Goal: Information Seeking & Learning: Compare options

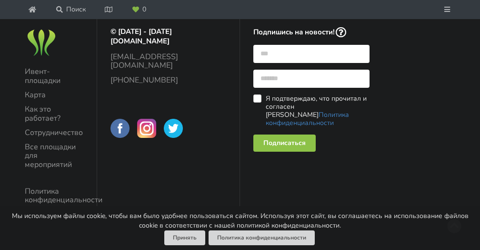
scroll to position [965, 0]
click at [53, 85] on link "Ивент-площадки" at bounding box center [54, 76] width 59 height 18
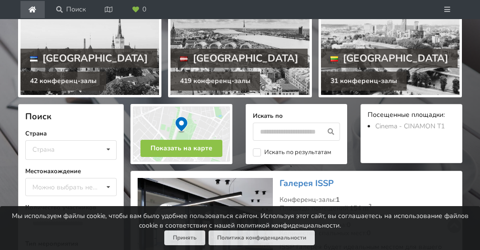
scroll to position [137, 0]
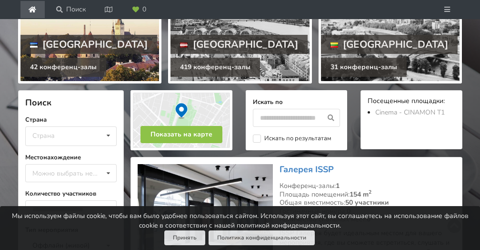
click at [108, 81] on div at bounding box center [89, 35] width 139 height 91
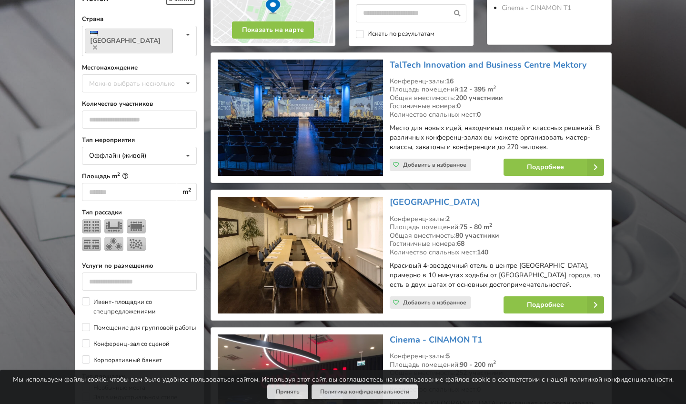
scroll to position [215, 0]
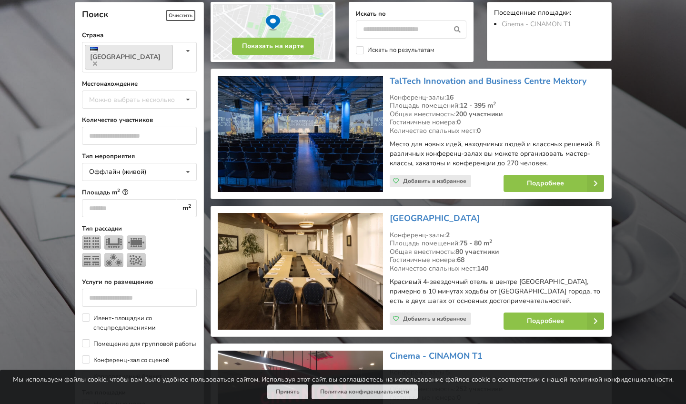
click at [462, 74] on div "TalTech Innovation and Business Centre Mektory Конференц-залы: 16 Площадь помещ…" at bounding box center [496, 133] width 221 height 123
click at [454, 79] on link "TalTech Innovation and Business Centre Mektory" at bounding box center [488, 80] width 197 height 11
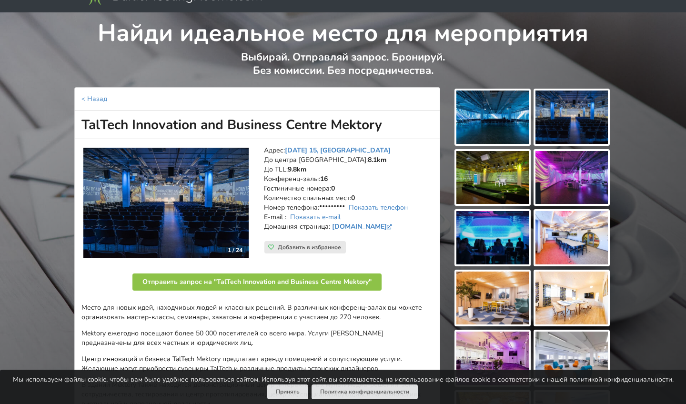
scroll to position [130, 0]
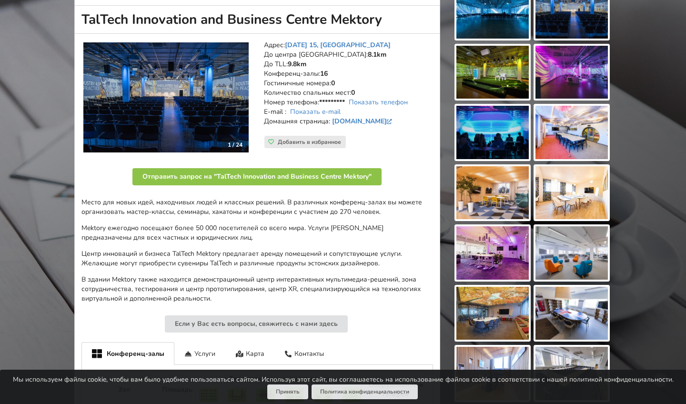
click at [554, 182] on img at bounding box center [572, 192] width 72 height 53
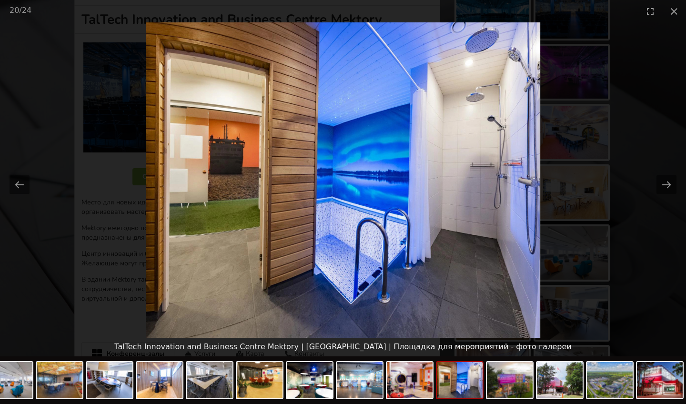
click at [554, 182] on picture at bounding box center [343, 179] width 686 height 315
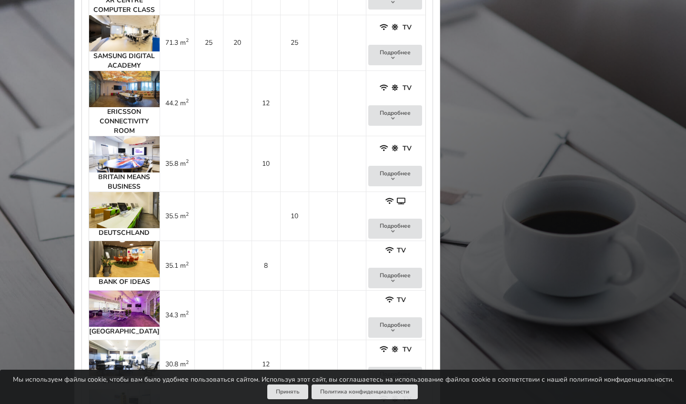
scroll to position [926, 0]
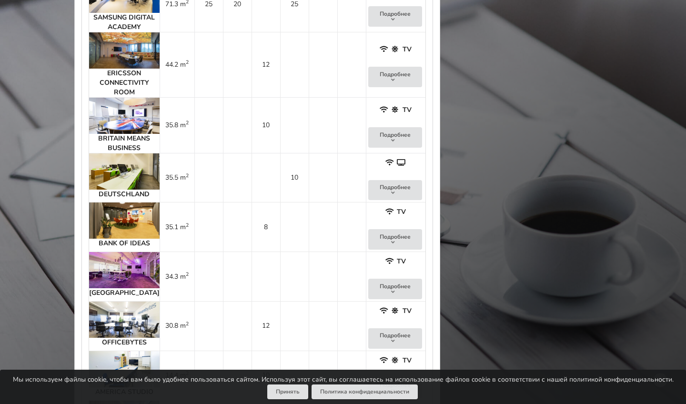
click at [117, 97] on strong "ERICSSON CONNECTIVITY ROOM" at bounding box center [125, 83] width 50 height 28
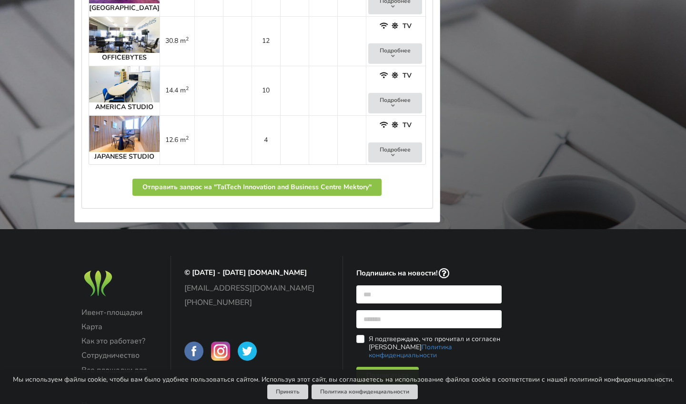
scroll to position [1519, 0]
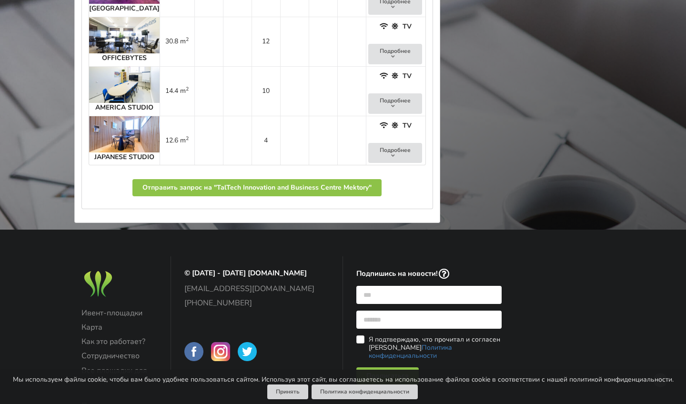
click at [114, 162] on strong "JAPANESE STUDIO" at bounding box center [124, 156] width 60 height 9
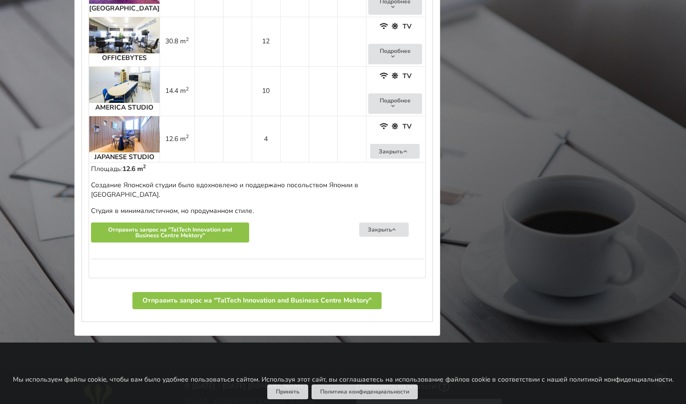
click at [114, 152] on img at bounding box center [124, 134] width 71 height 36
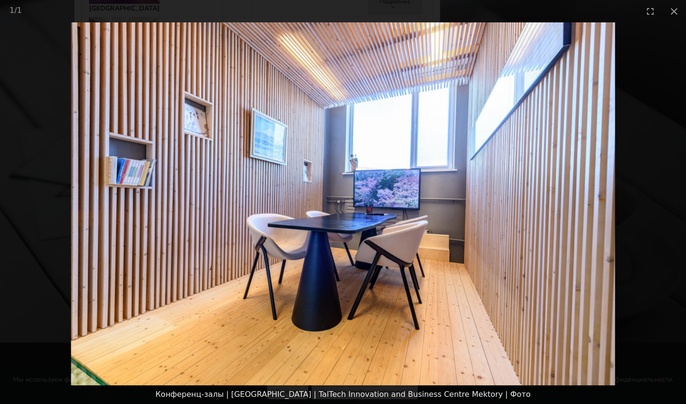
click at [114, 185] on picture at bounding box center [343, 203] width 686 height 363
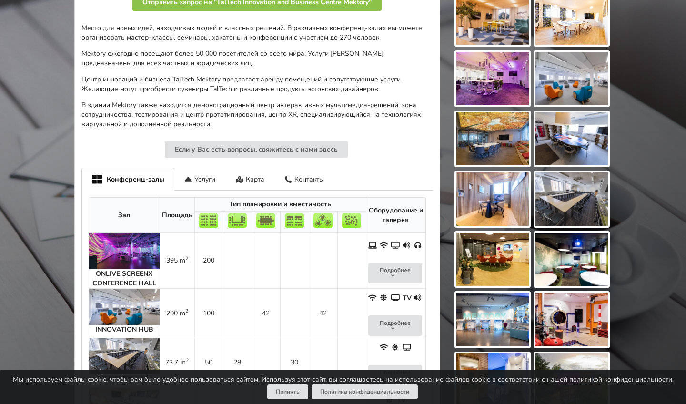
scroll to position [329, 0]
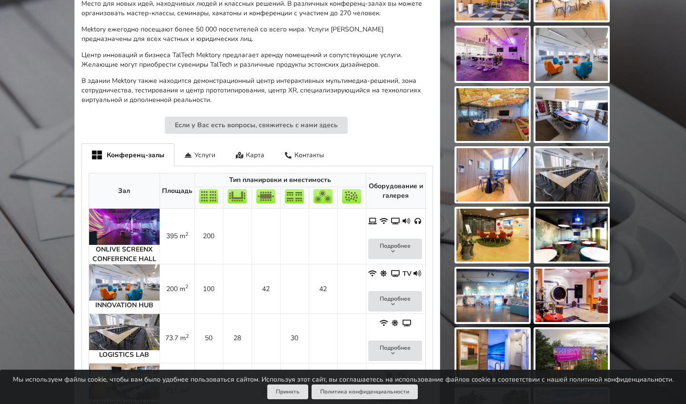
click at [117, 224] on img at bounding box center [124, 227] width 71 height 36
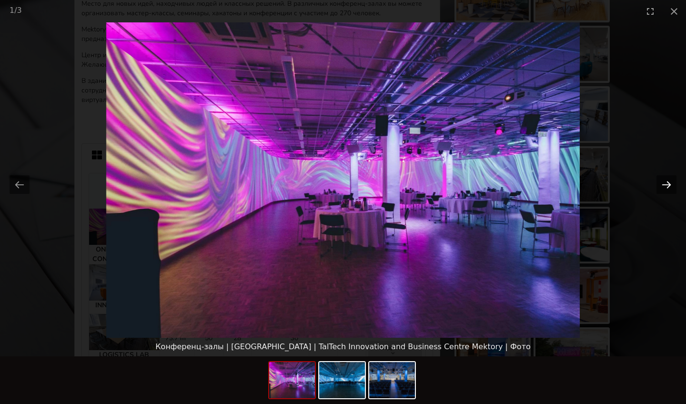
click at [658, 185] on button "Next slide" at bounding box center [667, 184] width 20 height 19
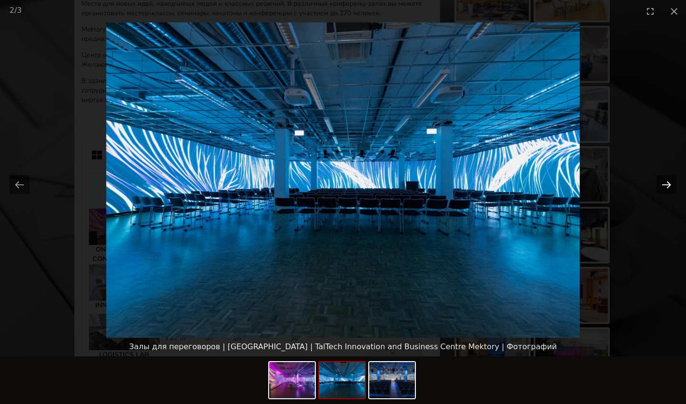
click at [665, 183] on button "Next slide" at bounding box center [667, 184] width 20 height 19
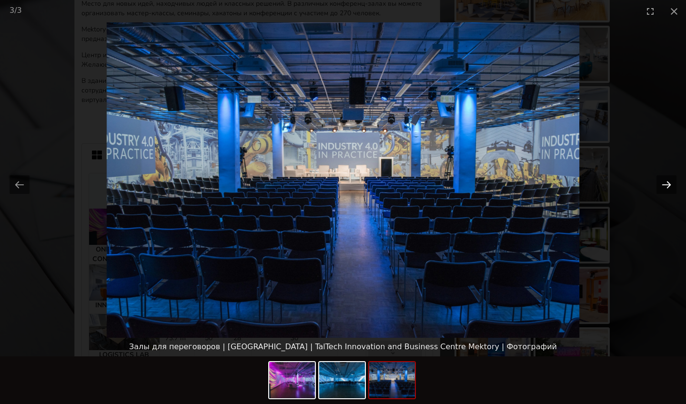
click at [665, 183] on button "Next slide" at bounding box center [667, 184] width 20 height 19
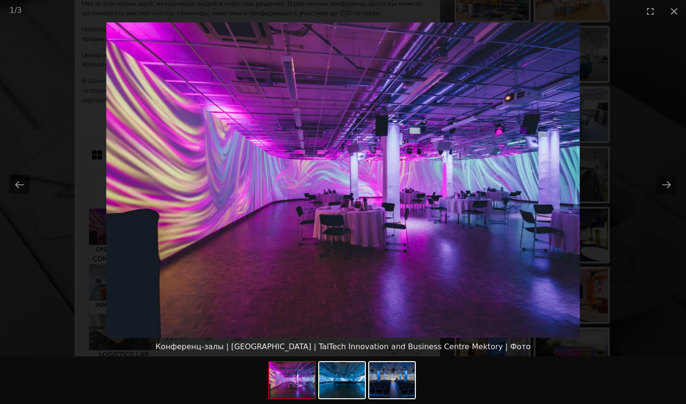
click at [536, 208] on picture at bounding box center [343, 179] width 686 height 315
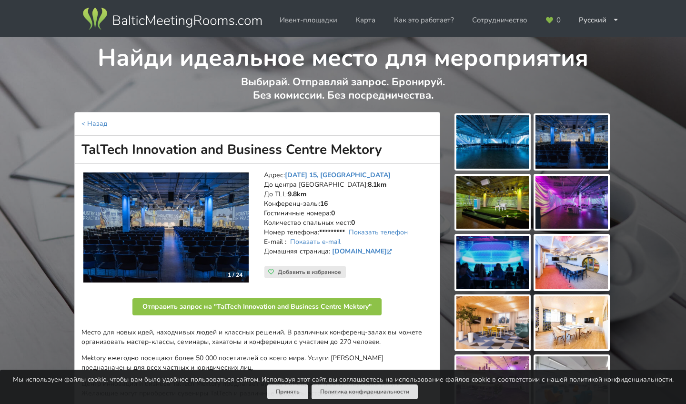
scroll to position [0, 0]
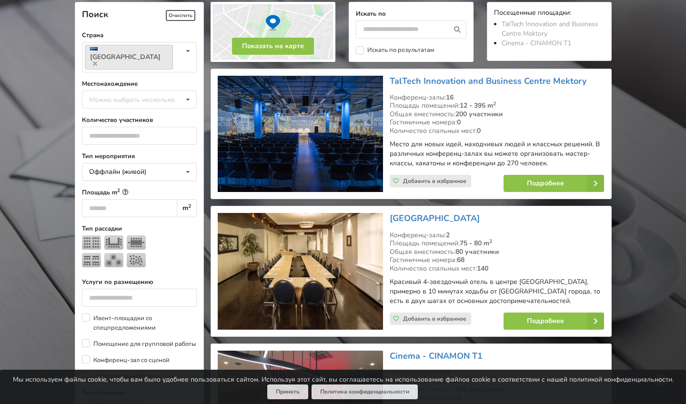
scroll to position [215, 0]
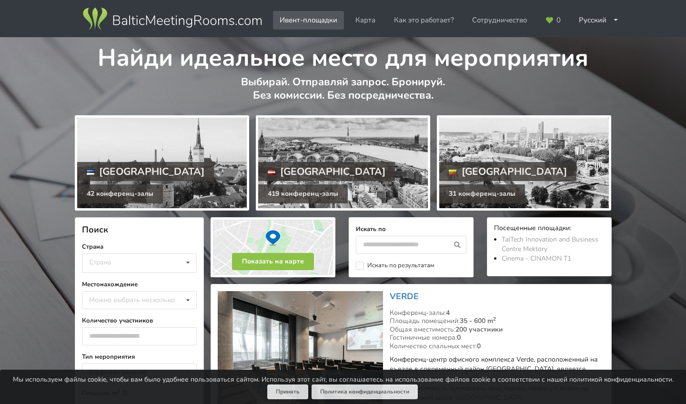
scroll to position [137, 0]
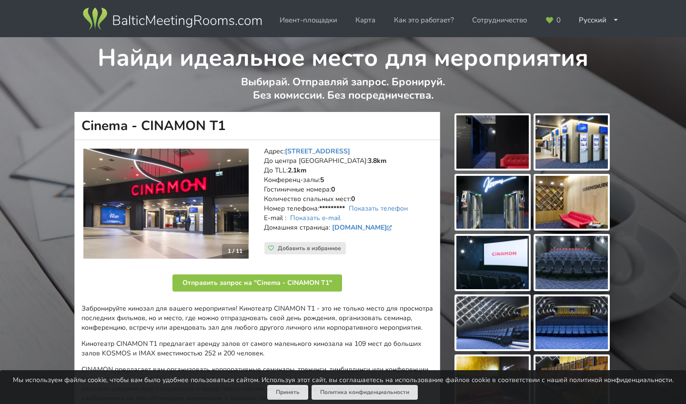
scroll to position [702, 0]
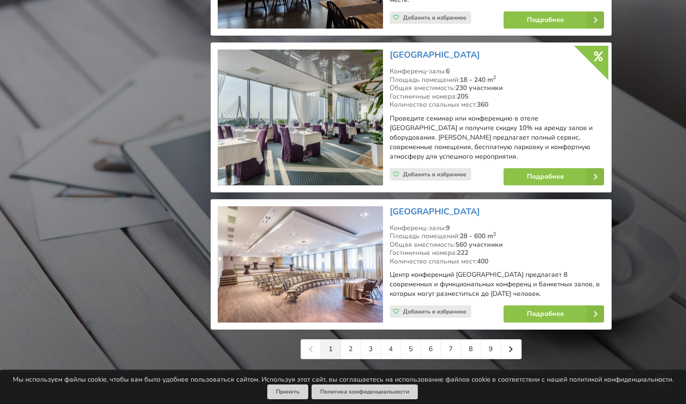
scroll to position [2137, 0]
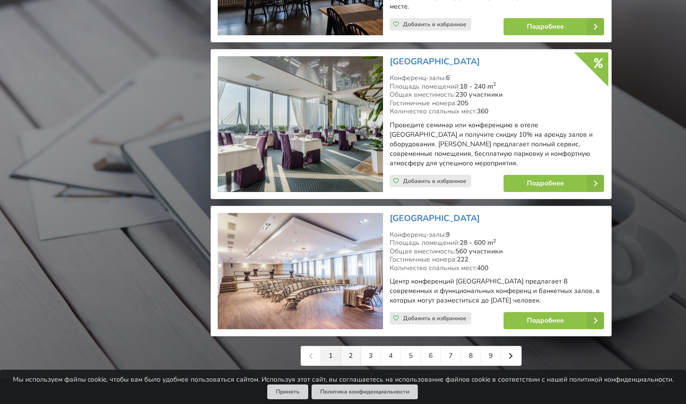
click at [349, 346] on link "2" at bounding box center [351, 355] width 20 height 19
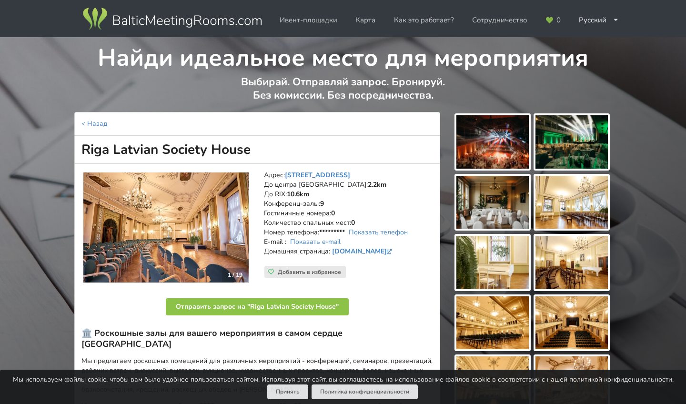
scroll to position [141, 0]
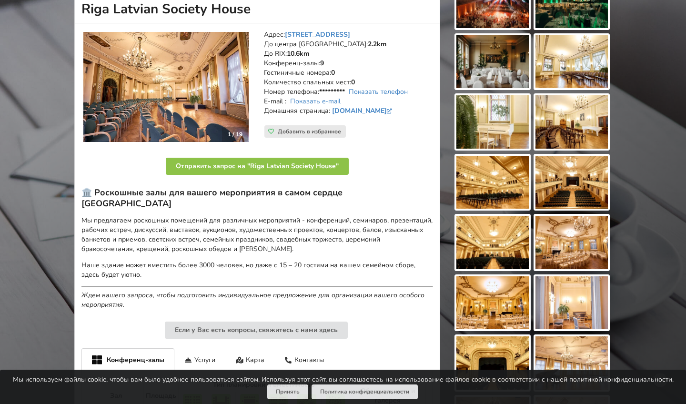
click at [224, 92] on img at bounding box center [165, 87] width 165 height 111
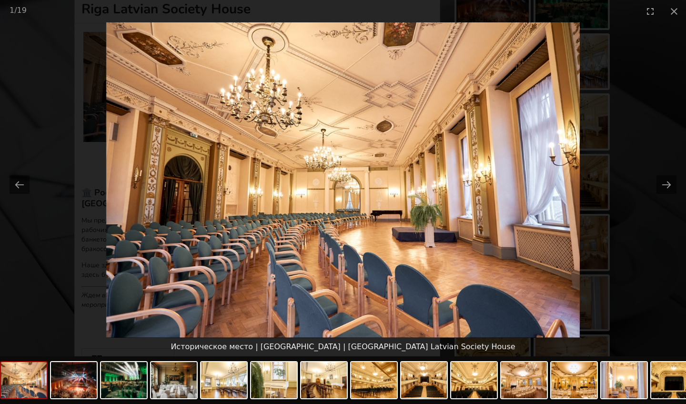
click at [224, 92] on img at bounding box center [343, 179] width 474 height 315
click at [131, 152] on picture at bounding box center [343, 179] width 686 height 315
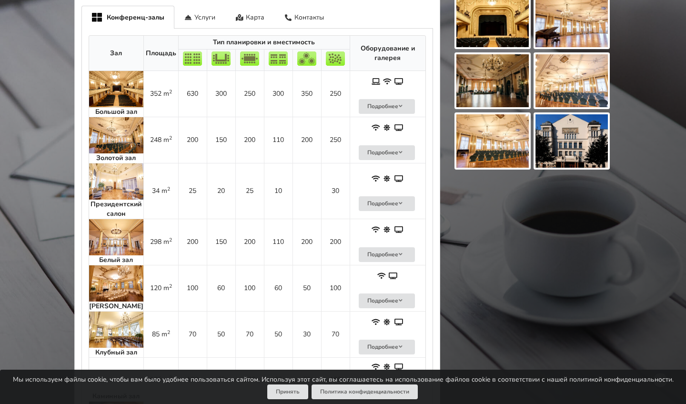
scroll to position [441, 0]
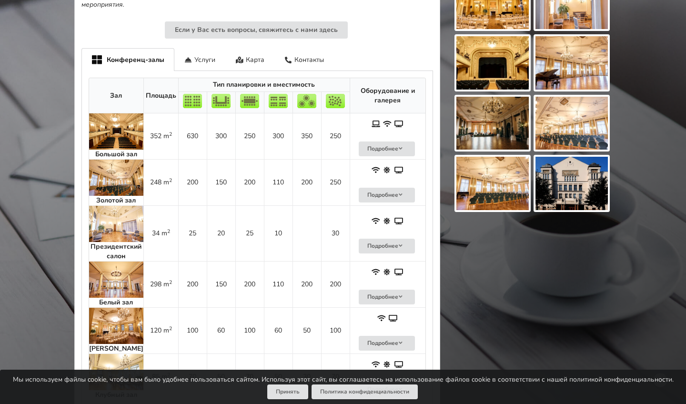
click at [125, 160] on img at bounding box center [116, 178] width 54 height 36
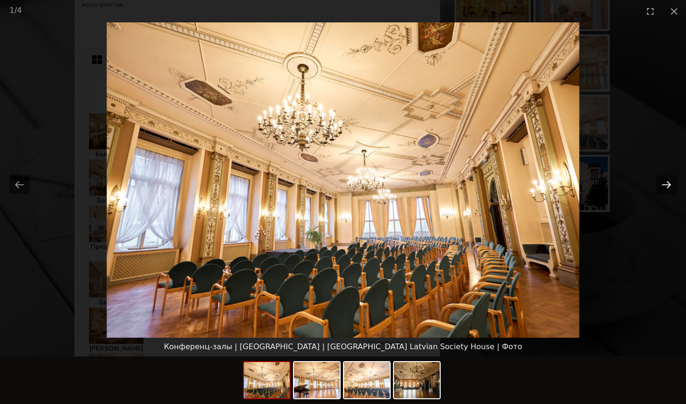
click at [665, 181] on button "Next slide" at bounding box center [667, 184] width 20 height 19
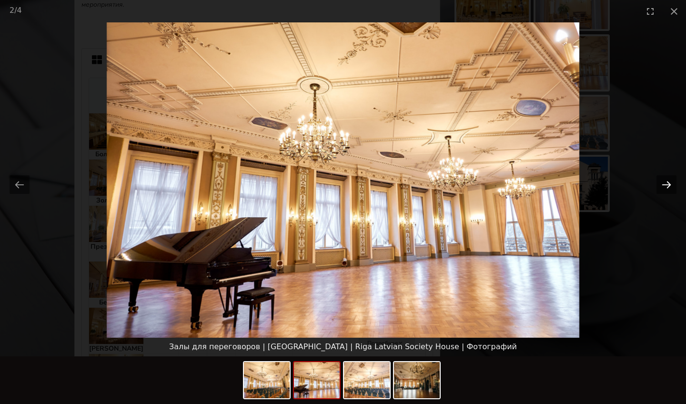
click at [665, 181] on button "Next slide" at bounding box center [667, 184] width 20 height 19
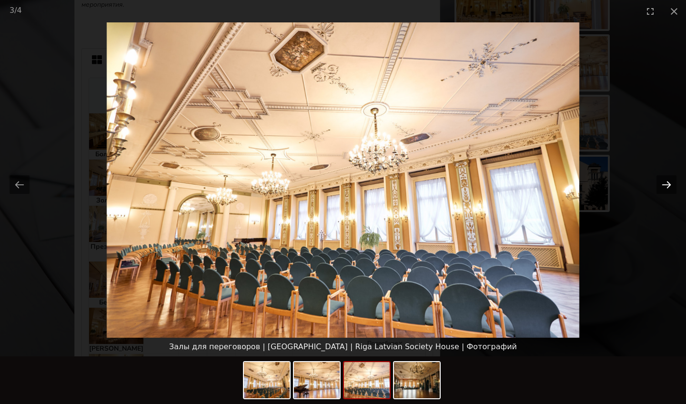
click at [665, 181] on button "Next slide" at bounding box center [667, 184] width 20 height 19
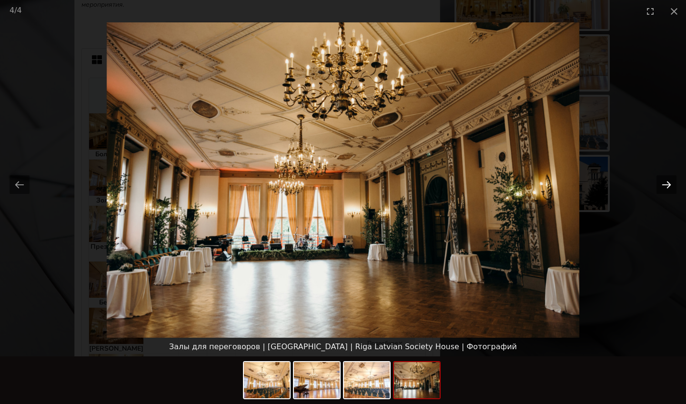
click at [665, 181] on button "Next slide" at bounding box center [667, 184] width 20 height 19
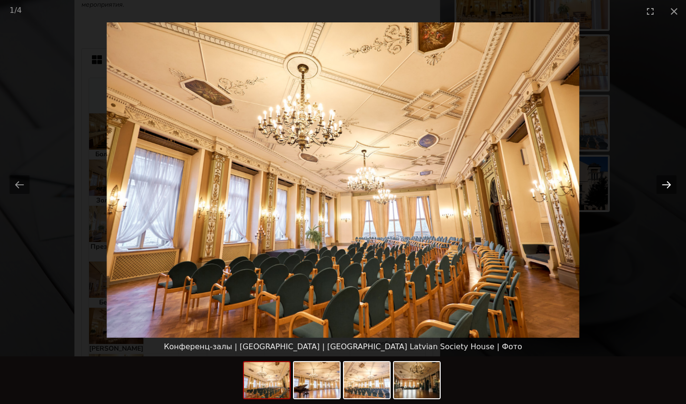
click at [665, 181] on button "Next slide" at bounding box center [667, 184] width 20 height 19
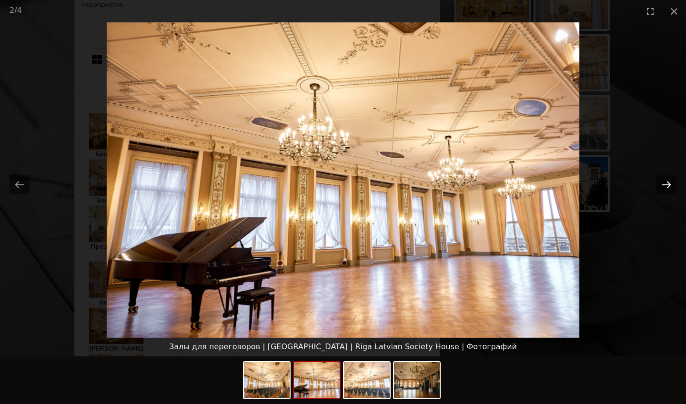
click at [665, 181] on button "Next slide" at bounding box center [667, 184] width 20 height 19
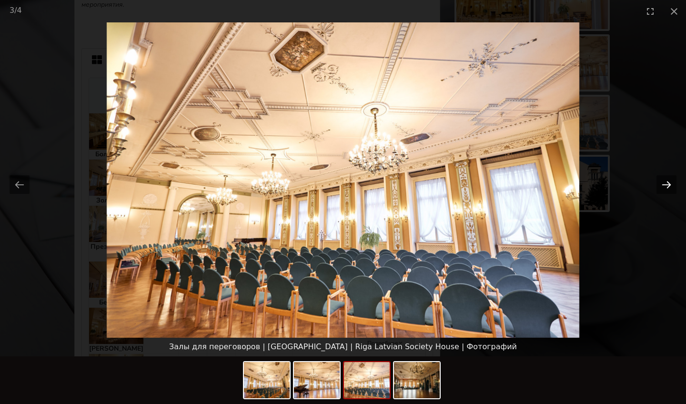
click at [665, 181] on button "Next slide" at bounding box center [667, 184] width 20 height 19
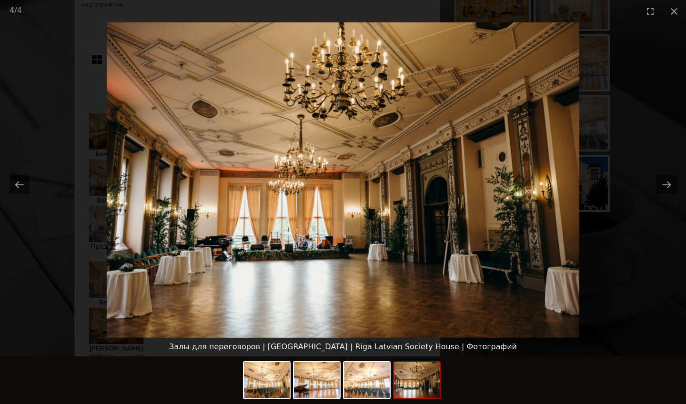
click at [615, 213] on picture at bounding box center [343, 179] width 686 height 315
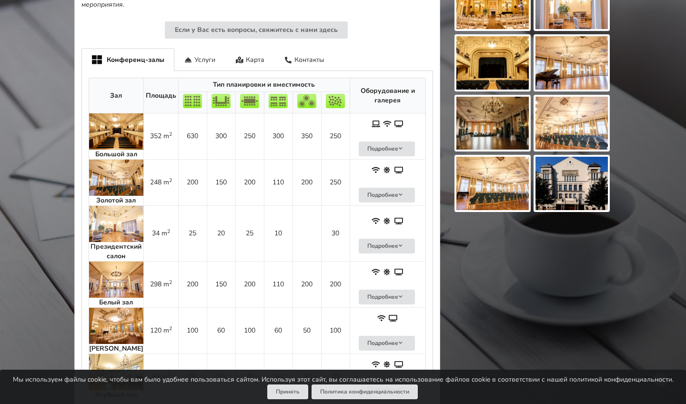
click at [120, 196] on strong "Золотой зал" at bounding box center [116, 200] width 40 height 9
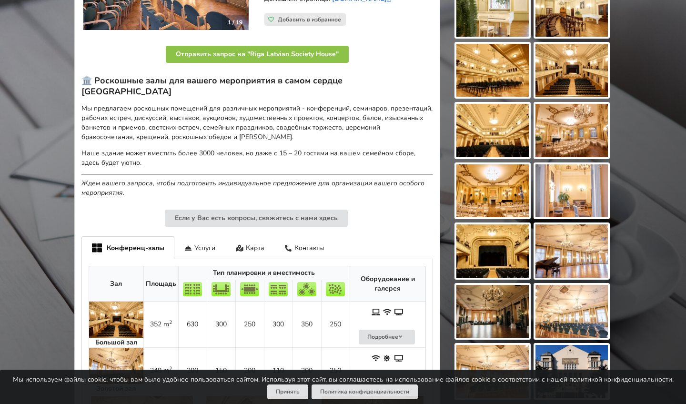
scroll to position [38, 0]
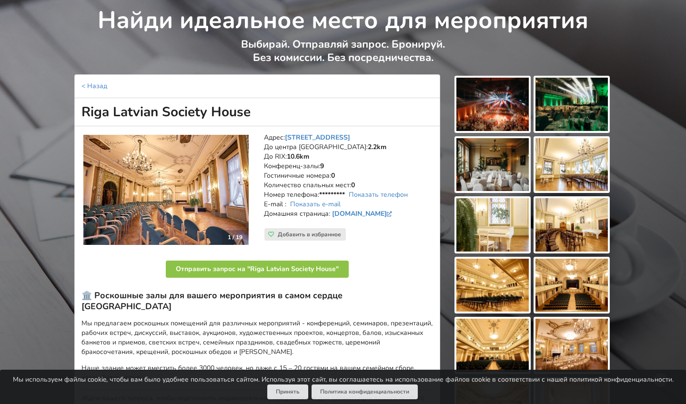
drag, startPoint x: 256, startPoint y: 108, endPoint x: 37, endPoint y: 110, distance: 219.2
copy h1 "Riga Latvian Society House"
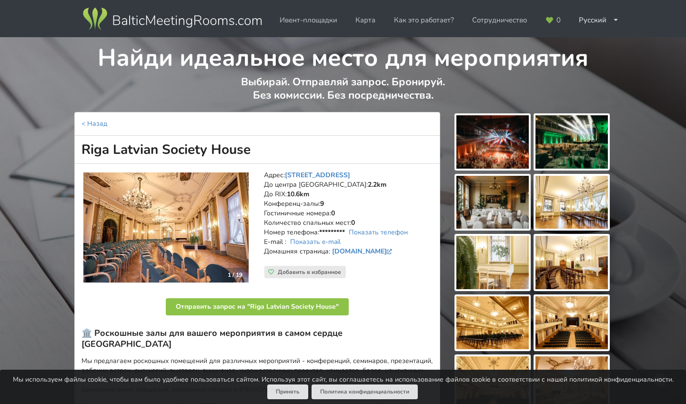
scroll to position [0, 0]
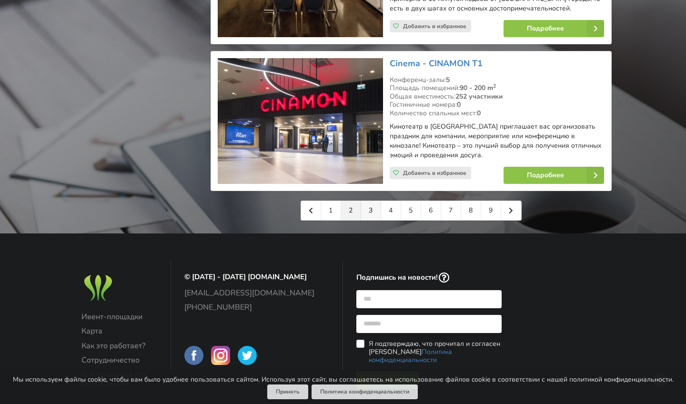
scroll to position [2244, 0]
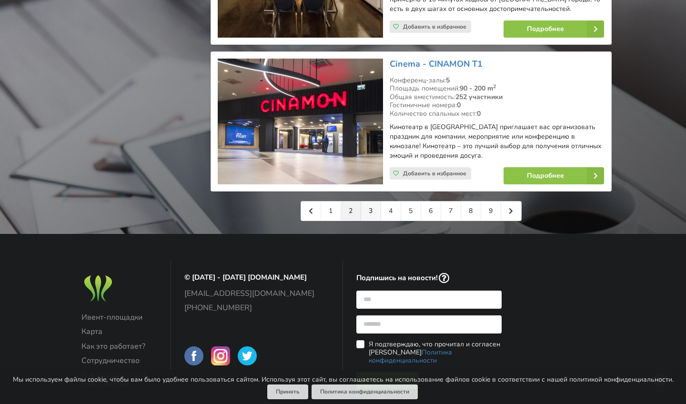
click at [372, 202] on link "3" at bounding box center [371, 211] width 20 height 19
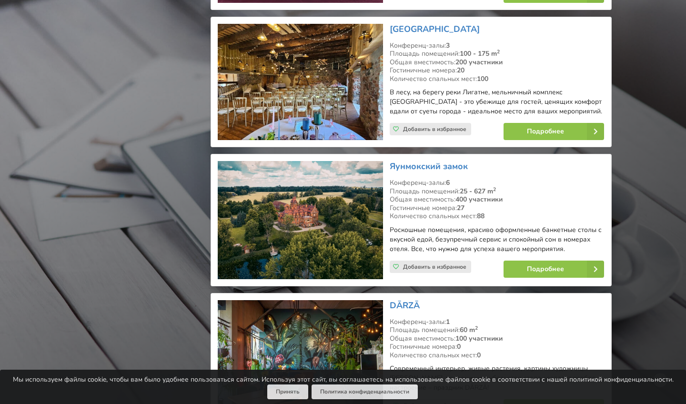
scroll to position [1554, 0]
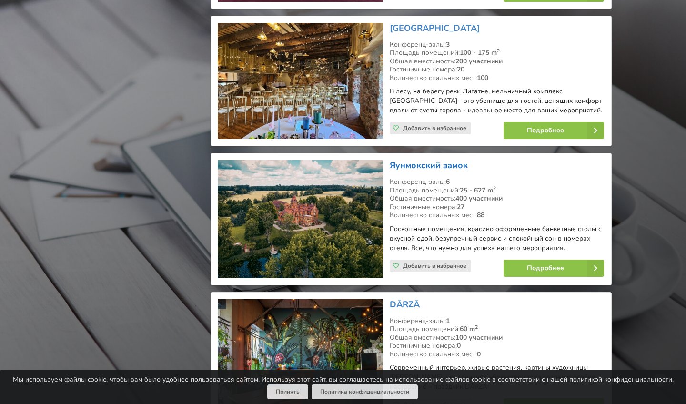
click at [428, 160] on link "Яунмокский замок" at bounding box center [429, 165] width 78 height 11
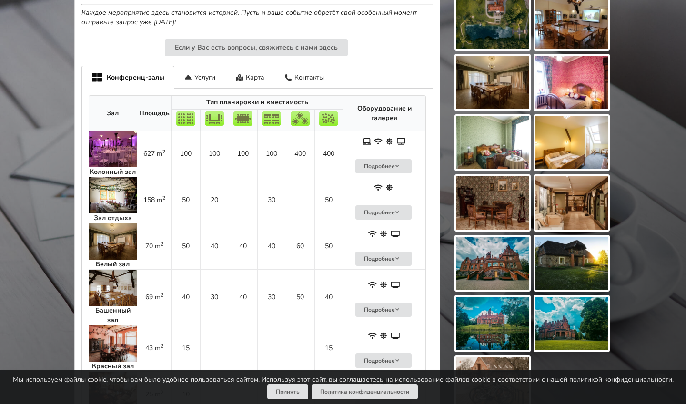
scroll to position [538, 0]
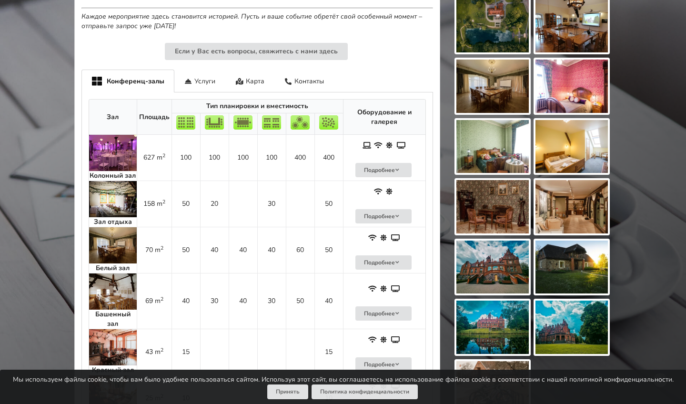
click at [109, 135] on img at bounding box center [113, 153] width 48 height 36
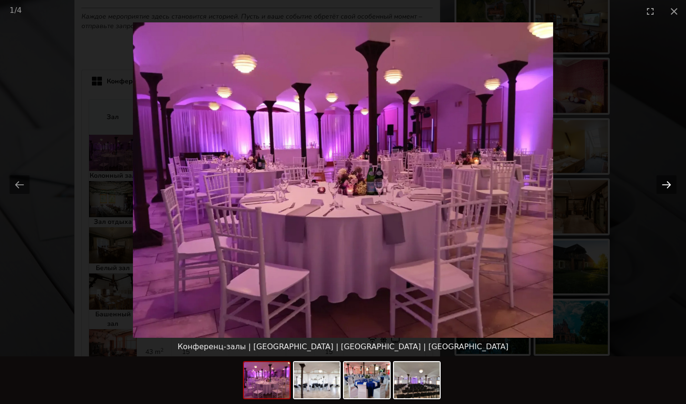
click at [669, 183] on button "Next slide" at bounding box center [667, 184] width 20 height 19
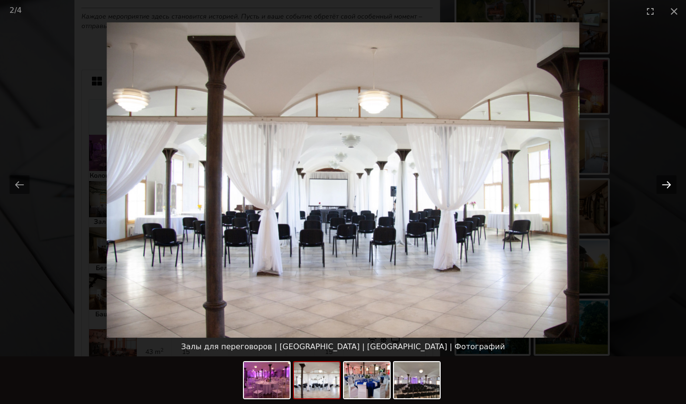
click at [669, 183] on button "Next slide" at bounding box center [667, 184] width 20 height 19
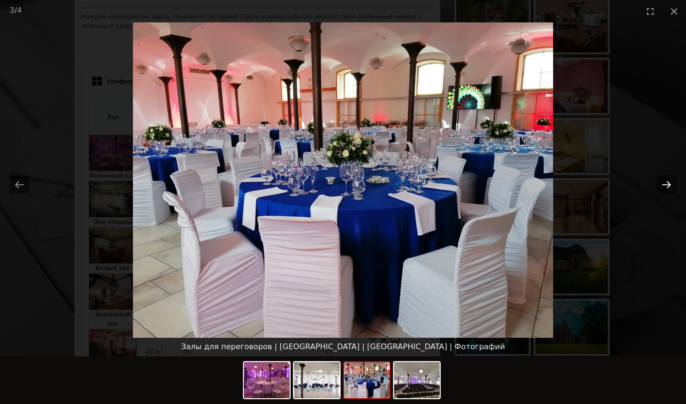
click at [669, 183] on button "Next slide" at bounding box center [667, 184] width 20 height 19
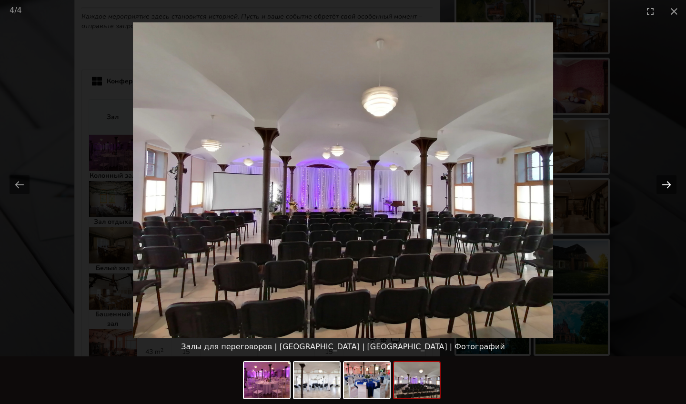
click at [669, 183] on button "Next slide" at bounding box center [667, 184] width 20 height 19
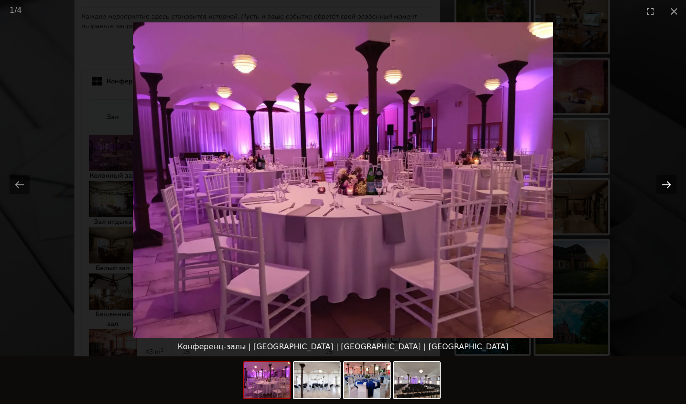
click at [669, 183] on button "Next slide" at bounding box center [667, 184] width 20 height 19
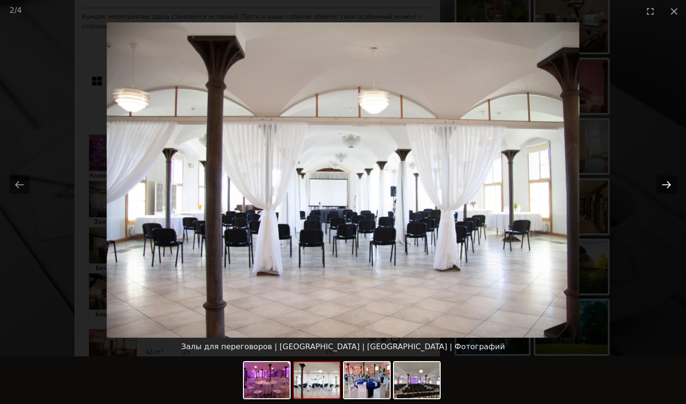
click at [669, 183] on button "Next slide" at bounding box center [667, 184] width 20 height 19
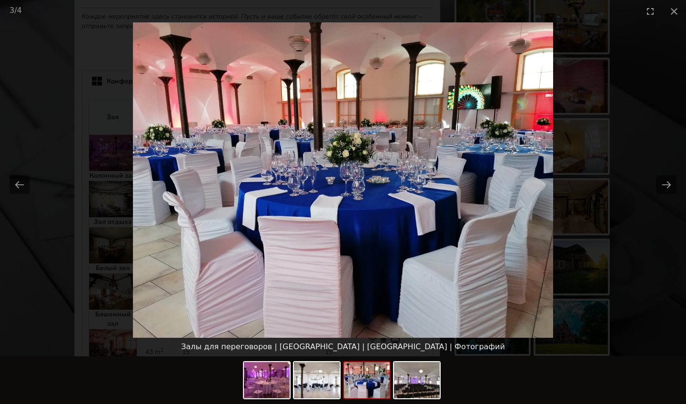
click at [611, 208] on picture at bounding box center [343, 179] width 686 height 315
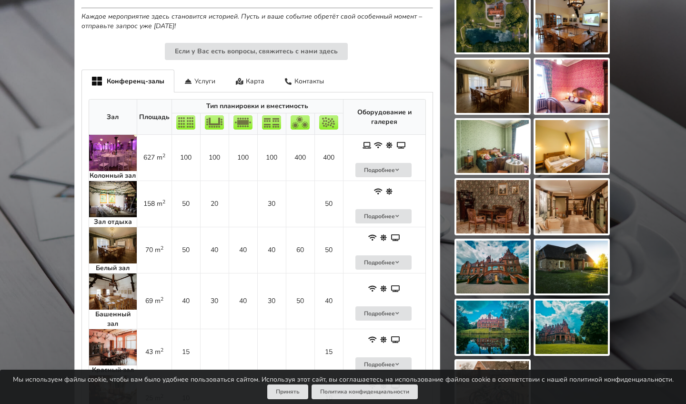
click at [104, 187] on img at bounding box center [113, 199] width 48 height 36
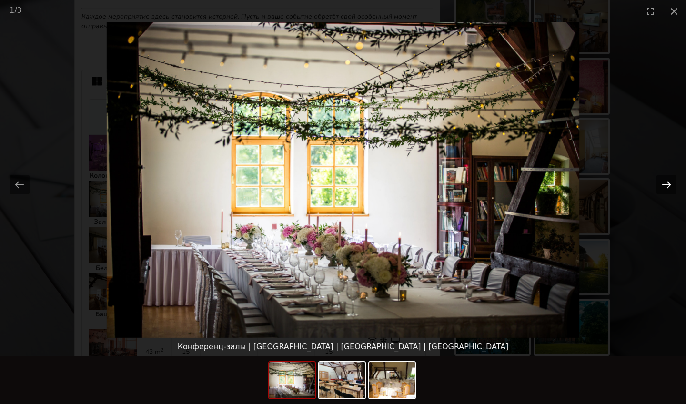
click at [665, 183] on button "Next slide" at bounding box center [667, 184] width 20 height 19
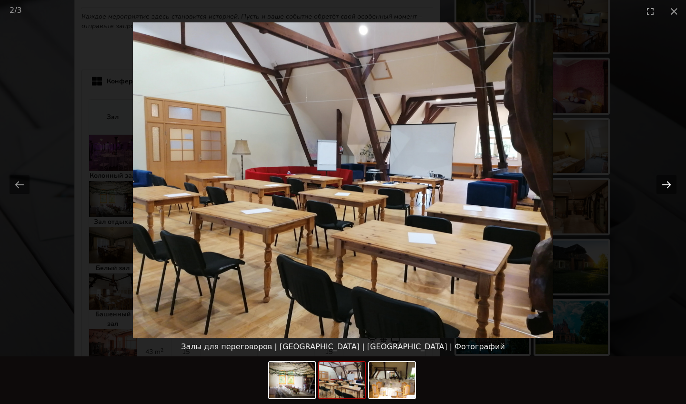
click at [665, 183] on button "Next slide" at bounding box center [667, 184] width 20 height 19
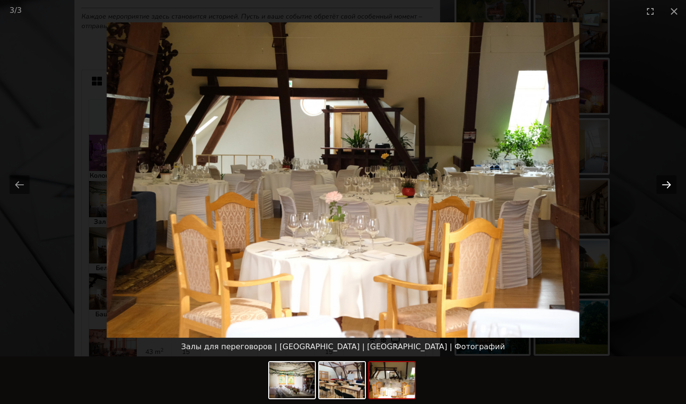
click at [665, 183] on button "Next slide" at bounding box center [667, 184] width 20 height 19
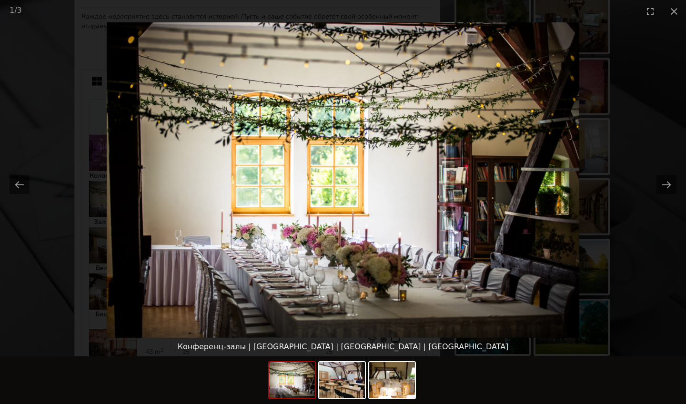
click at [632, 221] on picture at bounding box center [343, 179] width 686 height 315
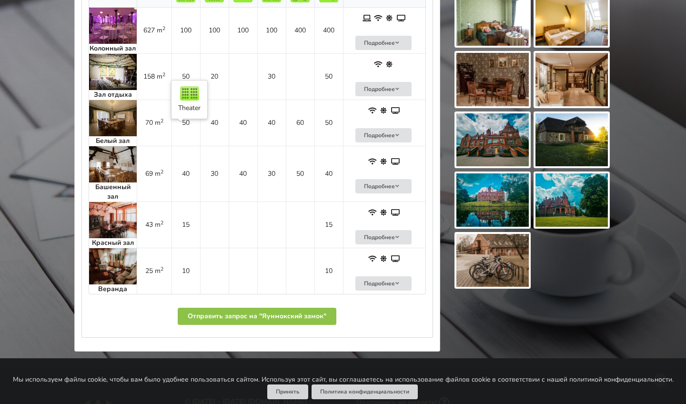
scroll to position [810, 0]
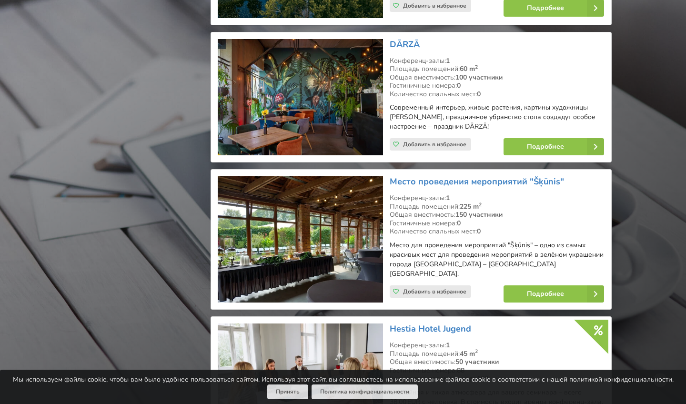
scroll to position [1814, 0]
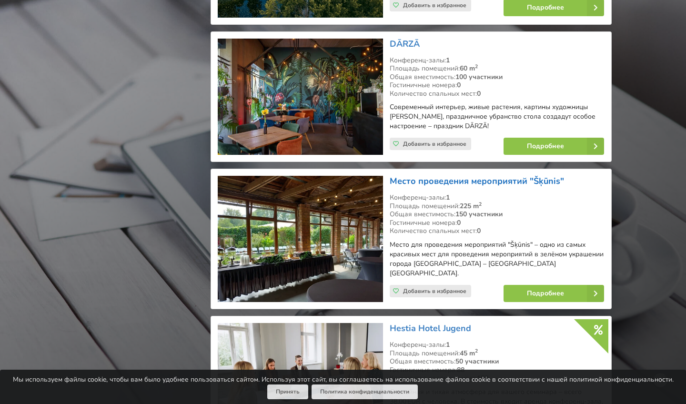
click at [421, 175] on link "Место проведения мероприятий "Šķūnis"" at bounding box center [477, 180] width 174 height 11
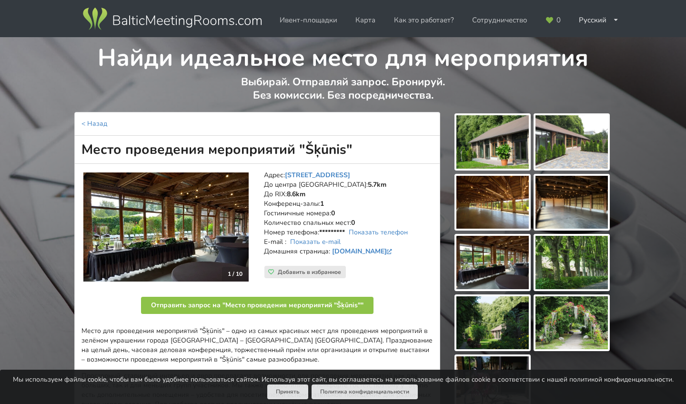
click at [200, 223] on img at bounding box center [165, 226] width 165 height 109
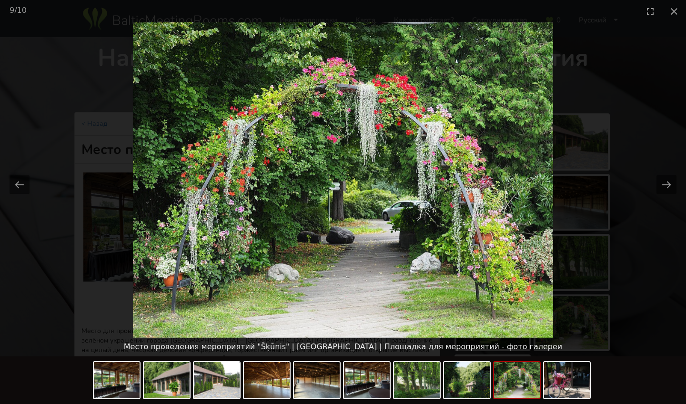
click at [492, 193] on picture at bounding box center [343, 179] width 686 height 315
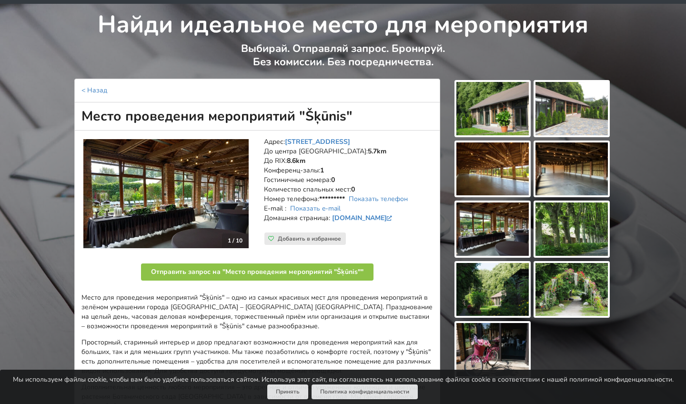
scroll to position [39, 0]
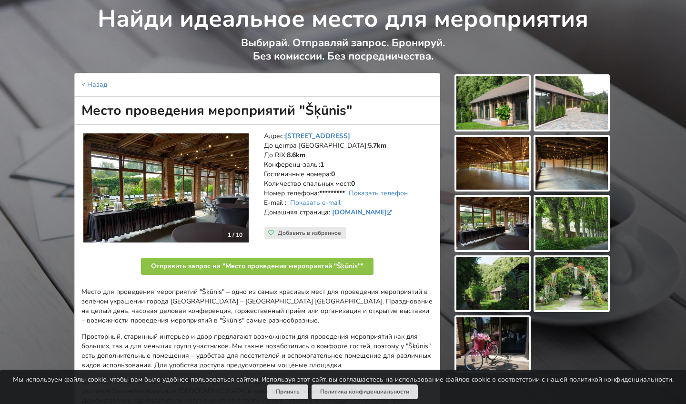
click at [330, 103] on h1 "Место проведения мероприятий "Šķūnis"" at bounding box center [257, 111] width 366 height 28
copy h1 "Šķūnis"
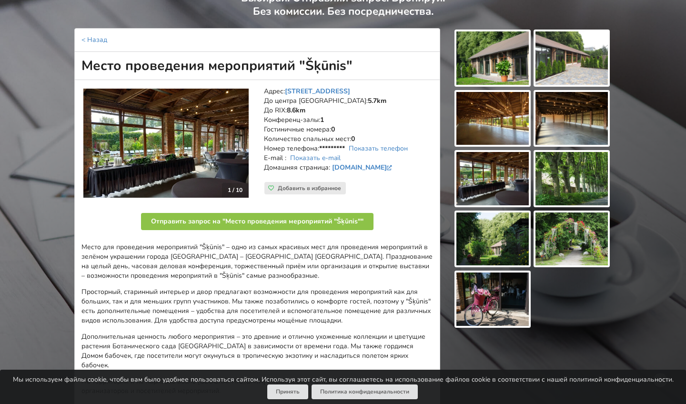
scroll to position [87, 0]
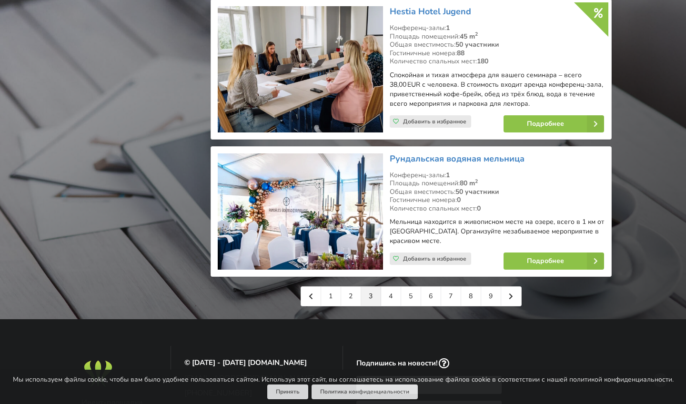
scroll to position [2132, 0]
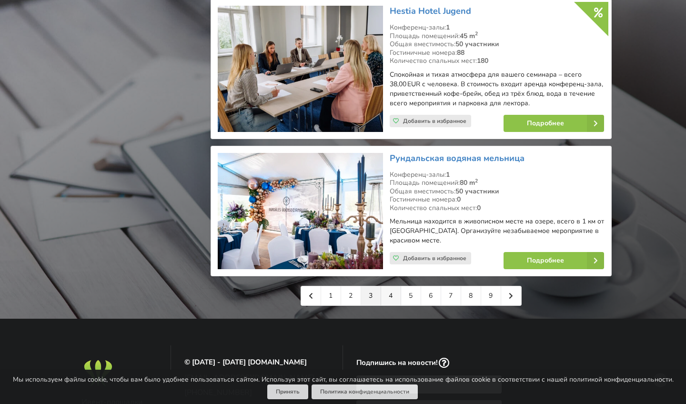
click at [384, 286] on link "4" at bounding box center [391, 295] width 20 height 19
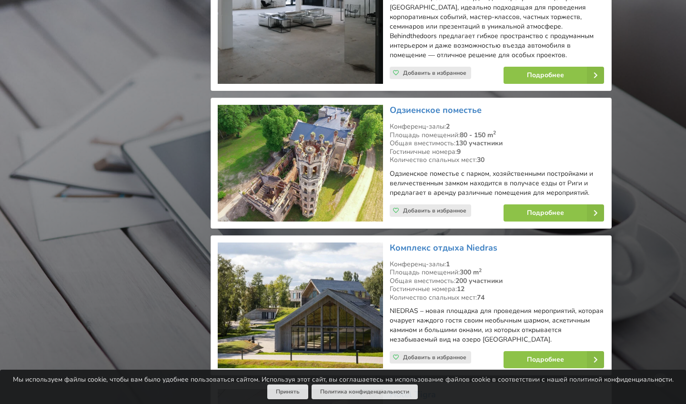
scroll to position [1378, 0]
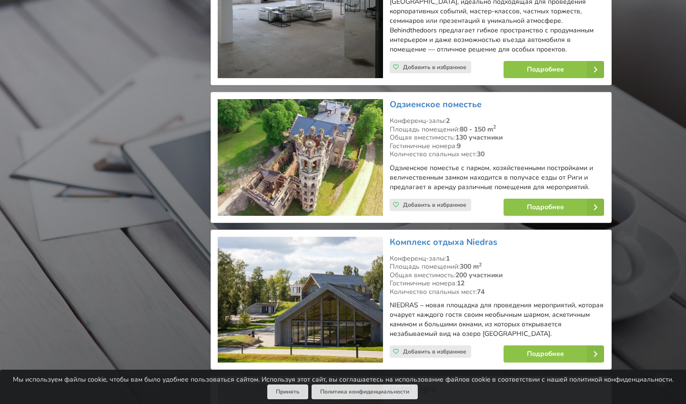
click at [344, 152] on img at bounding box center [300, 157] width 165 height 117
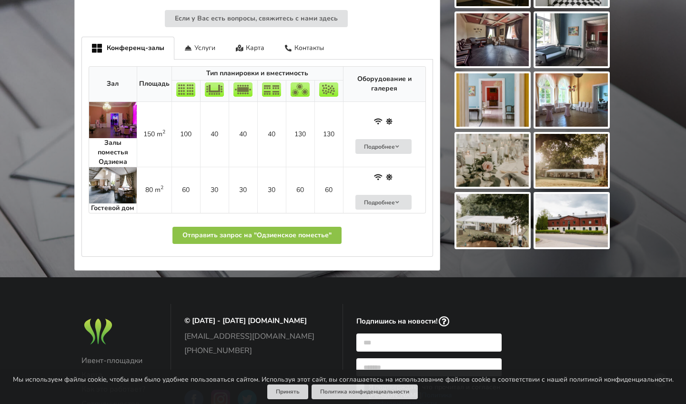
scroll to position [345, 0]
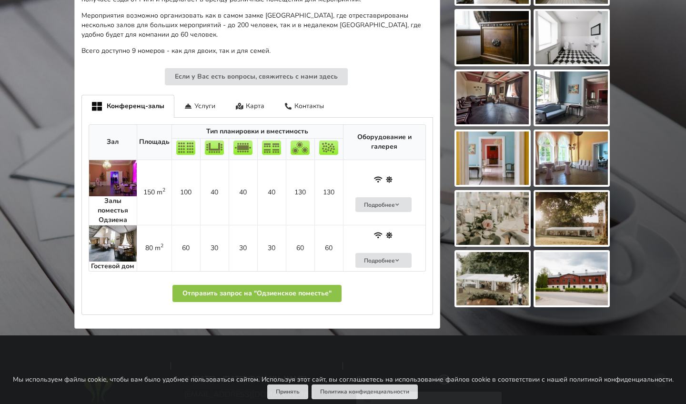
click at [100, 203] on strong "Залы поместья Одзиена" at bounding box center [113, 210] width 30 height 28
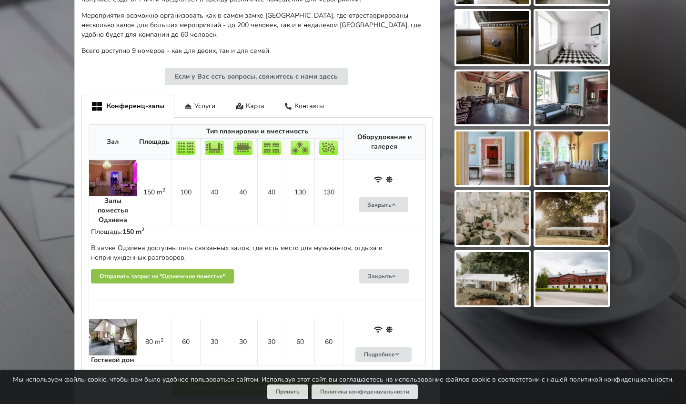
click at [104, 173] on img at bounding box center [113, 178] width 48 height 36
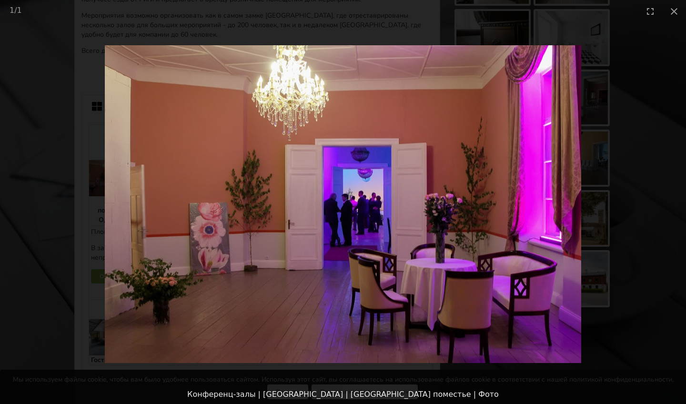
click at [104, 173] on picture at bounding box center [343, 203] width 686 height 363
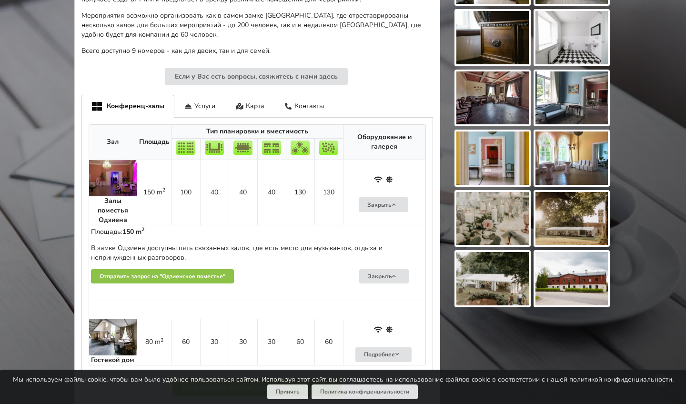
click at [110, 319] on img at bounding box center [113, 337] width 48 height 36
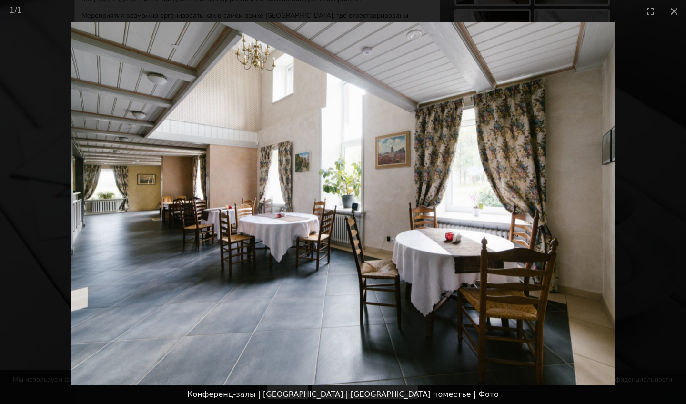
click at [110, 318] on picture at bounding box center [343, 203] width 686 height 363
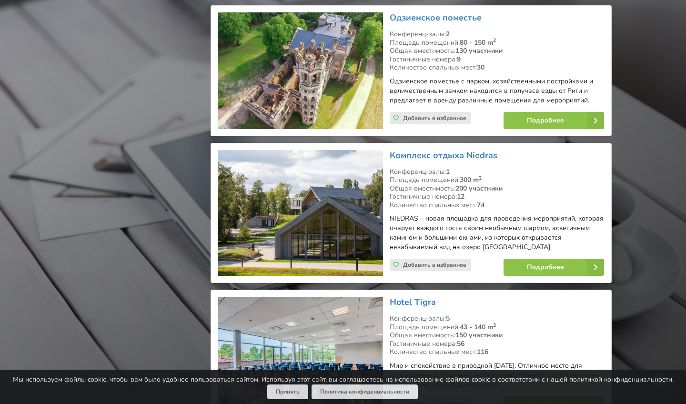
scroll to position [1494, 0]
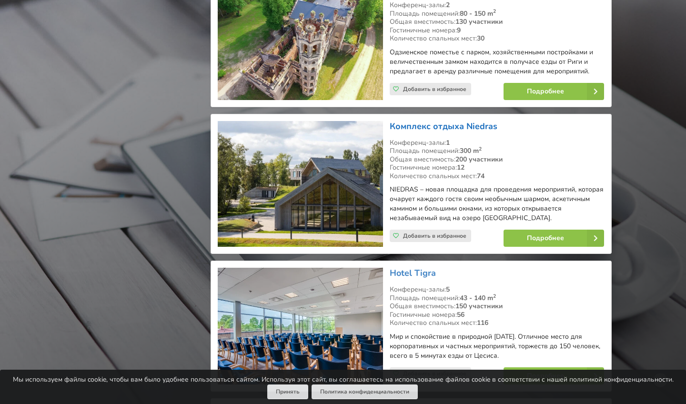
click at [440, 121] on link "Комплекс отдыха Niedras" at bounding box center [444, 126] width 108 height 11
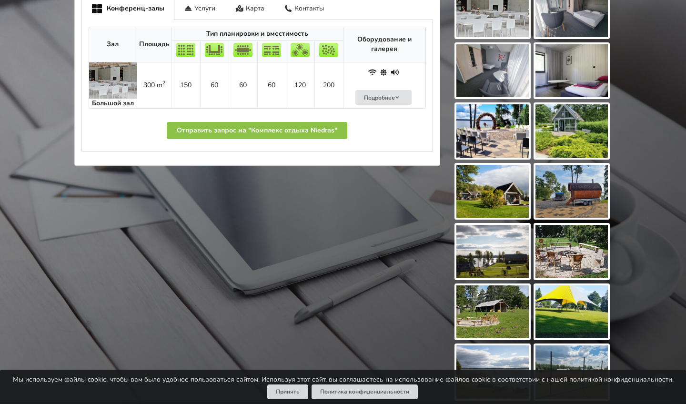
scroll to position [495, 0]
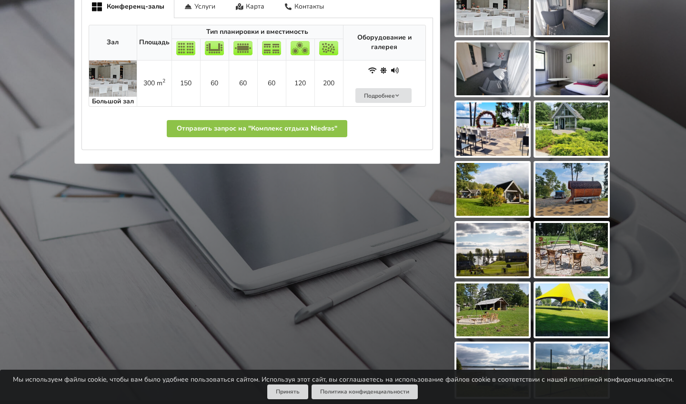
click at [110, 68] on img at bounding box center [113, 79] width 48 height 36
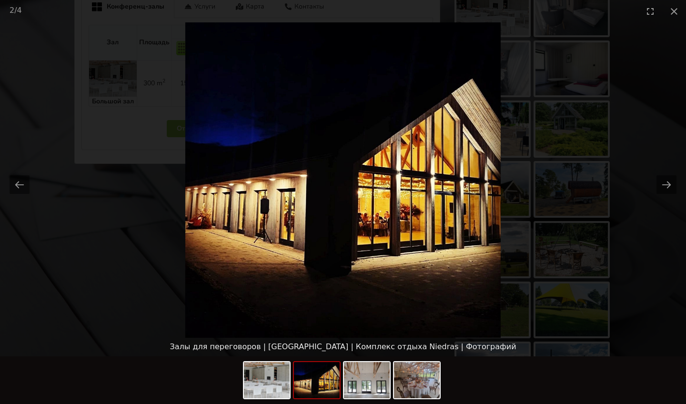
click at [110, 68] on picture at bounding box center [343, 179] width 686 height 315
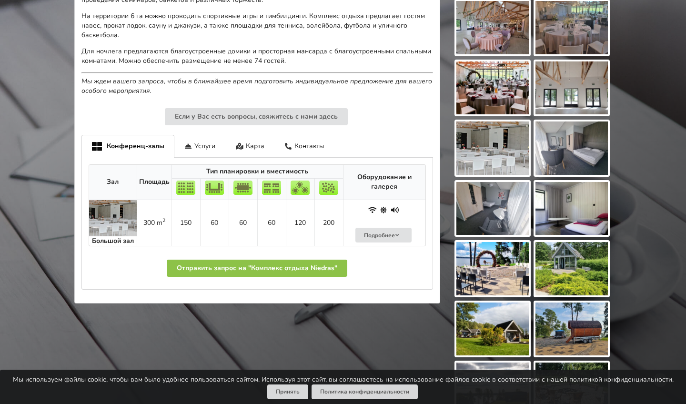
scroll to position [353, 0]
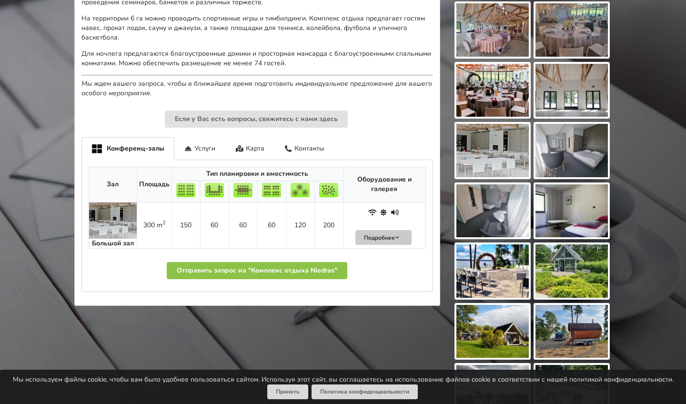
click at [397, 235] on icon at bounding box center [397, 238] width 7 height 6
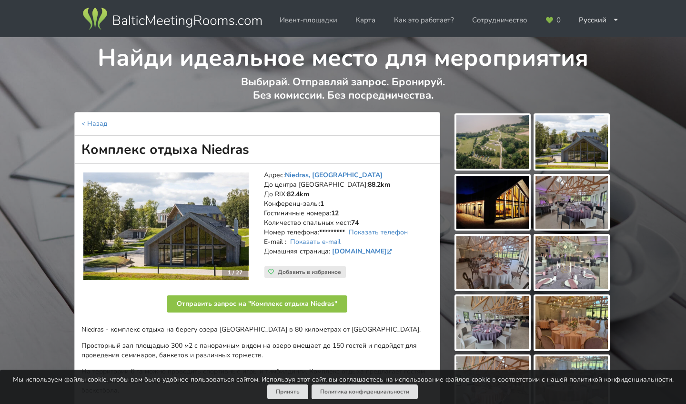
scroll to position [0, 0]
click at [239, 144] on h1 "Комплекс отдыха Niedras" at bounding box center [257, 150] width 366 height 28
copy h1 "Niedras"
